Goal: Task Accomplishment & Management: Use online tool/utility

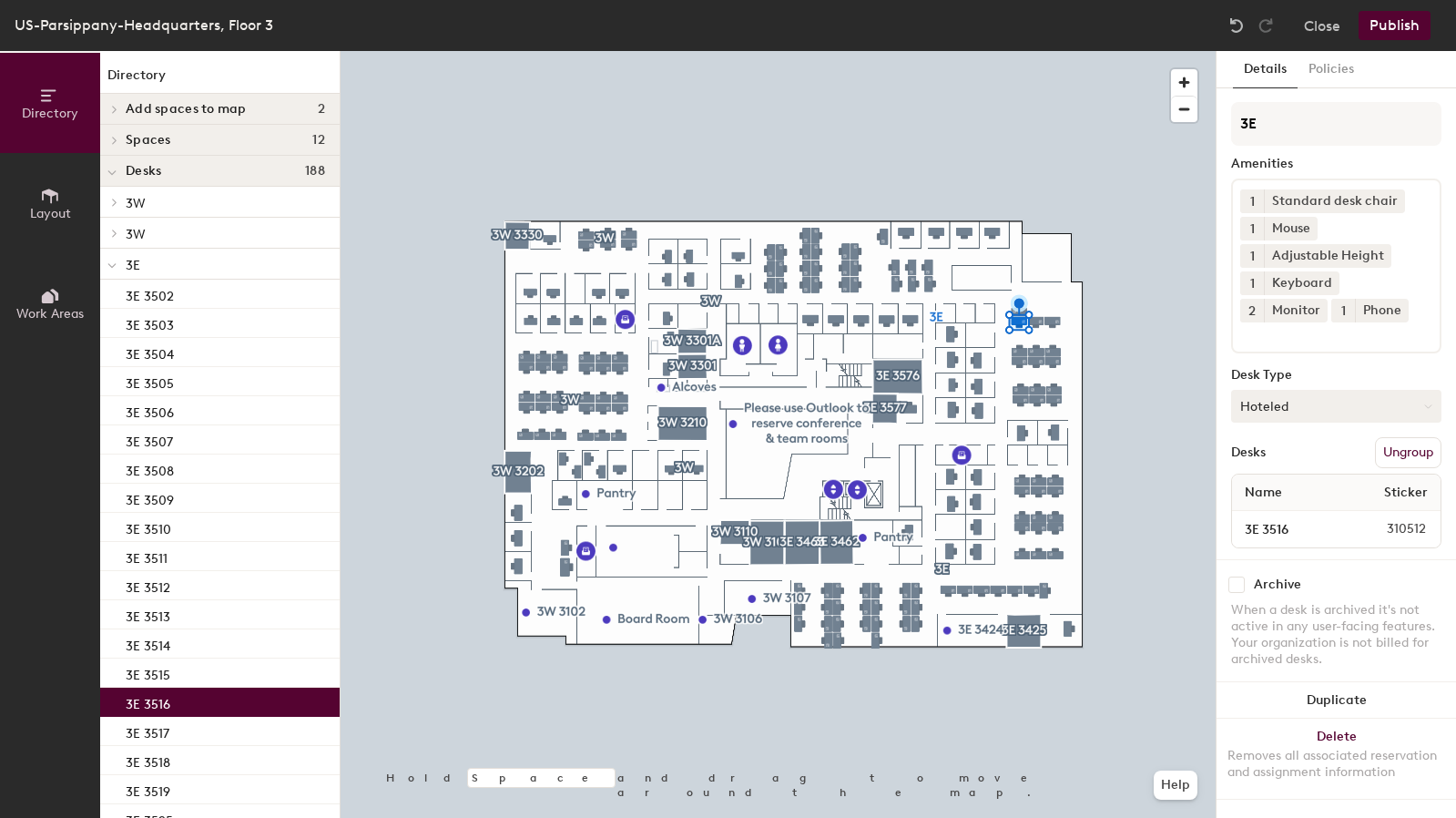
click at [1347, 398] on button "Hoteled" at bounding box center [1335, 406] width 210 height 33
click at [1281, 457] on div "Assigned" at bounding box center [1322, 462] width 182 height 27
click at [1406, 24] on button "Publish" at bounding box center [1394, 25] width 72 height 29
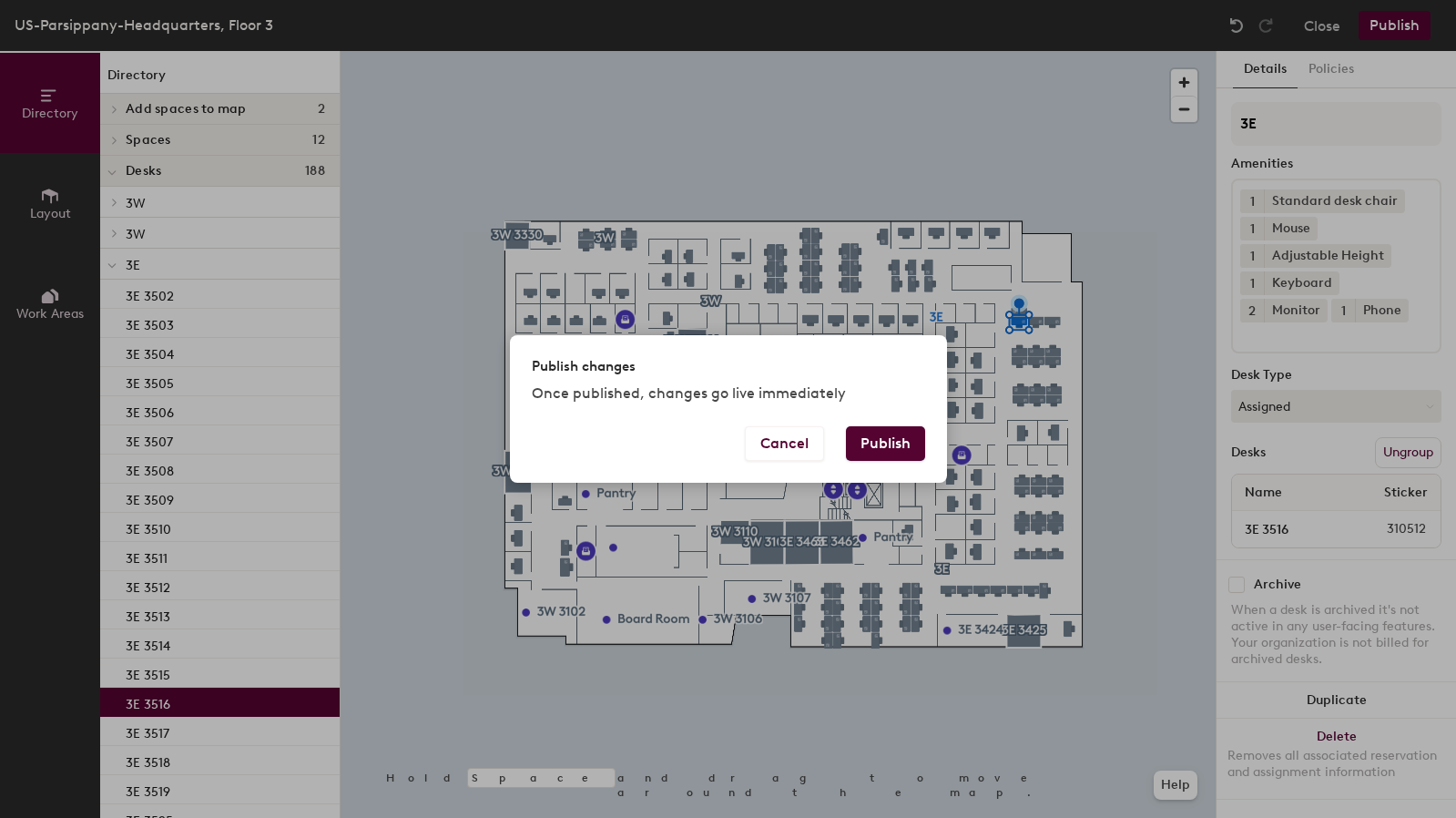
click at [878, 447] on button "Publish" at bounding box center [885, 443] width 79 height 35
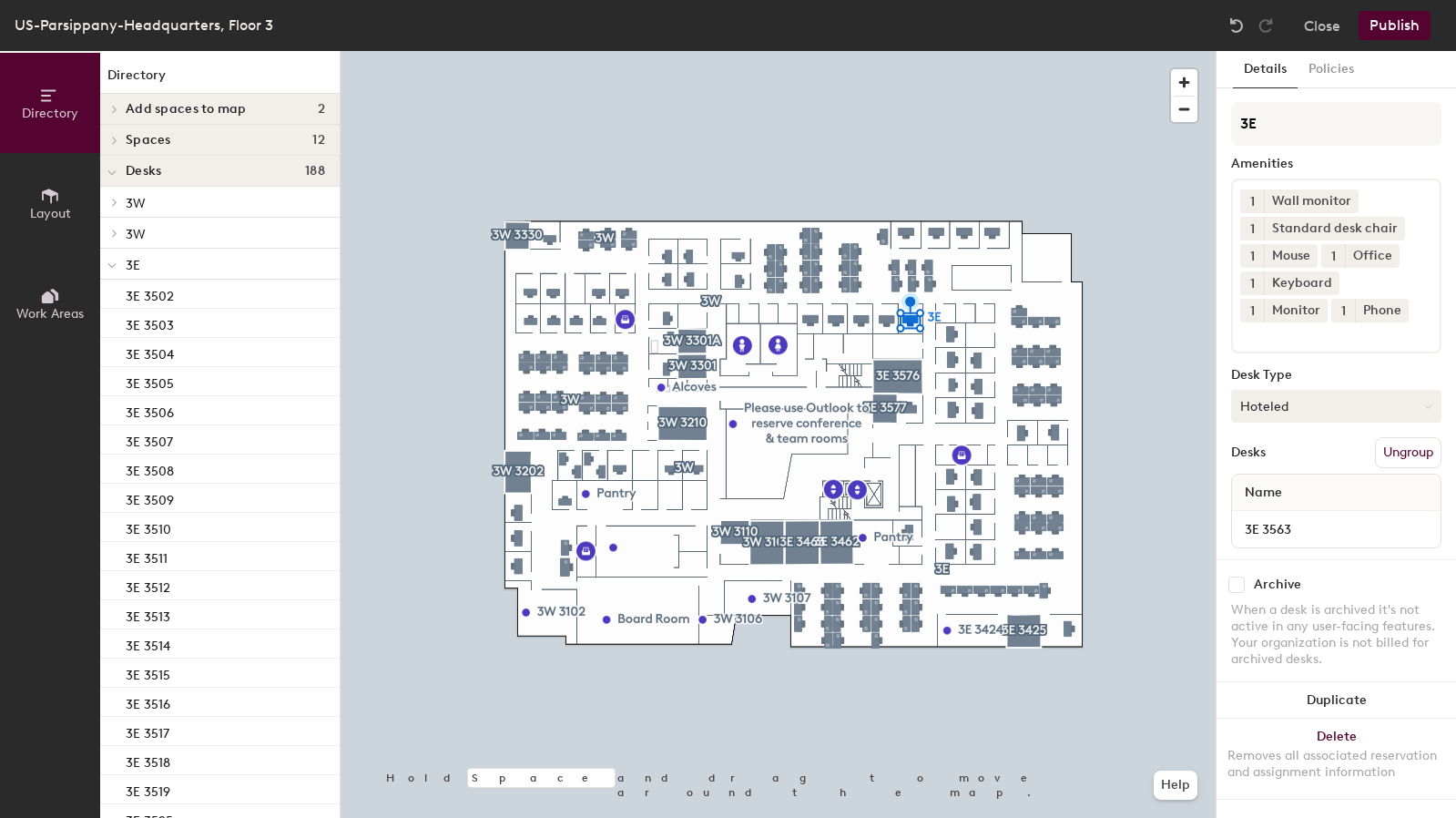
click at [1303, 408] on button "Hoteled" at bounding box center [1335, 406] width 210 height 33
click at [1288, 463] on div "Assigned" at bounding box center [1322, 462] width 182 height 27
click at [1406, 21] on button "Publish" at bounding box center [1394, 25] width 72 height 29
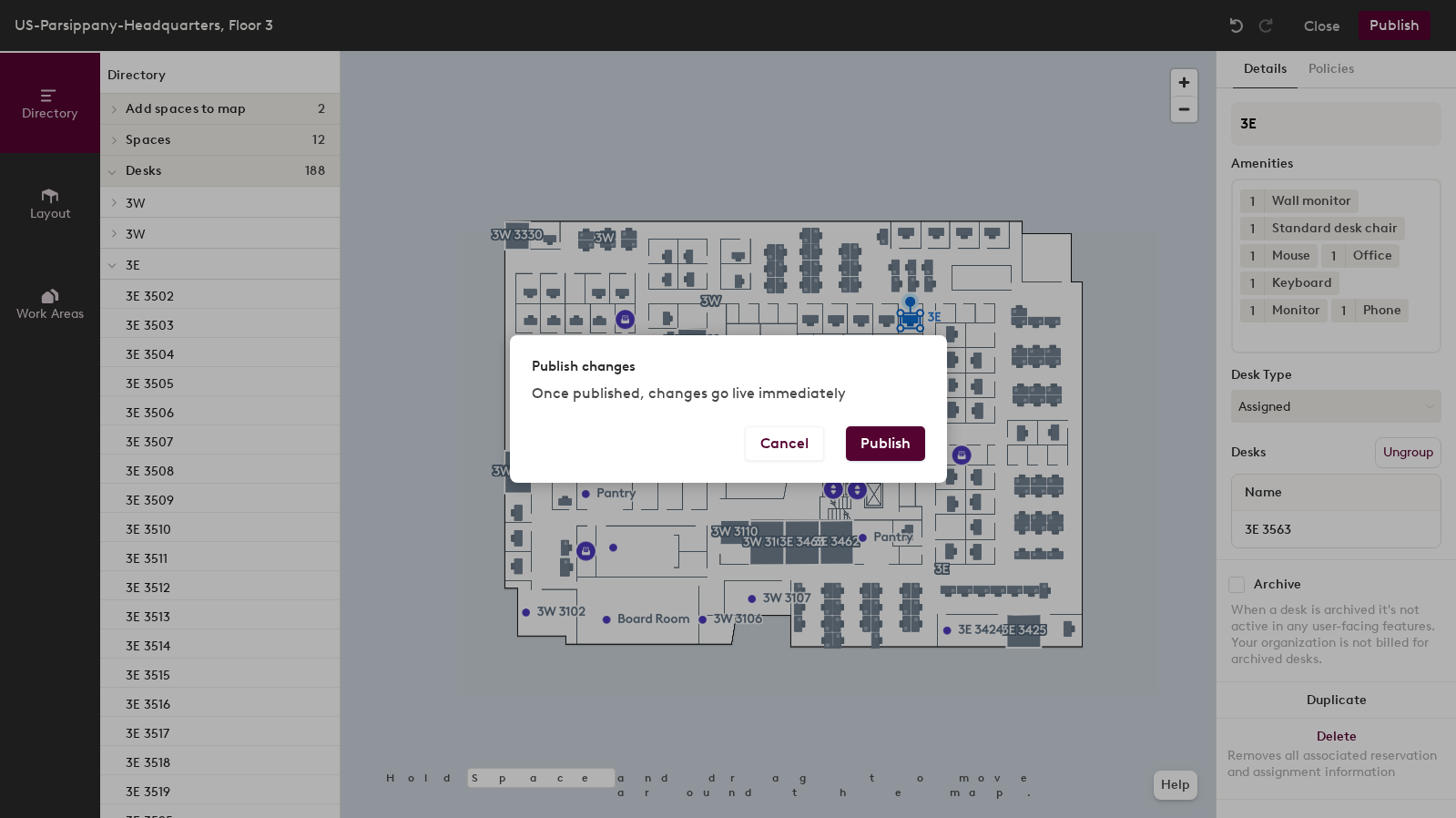
click at [874, 444] on button "Publish" at bounding box center [885, 443] width 79 height 35
